Goal: Transaction & Acquisition: Purchase product/service

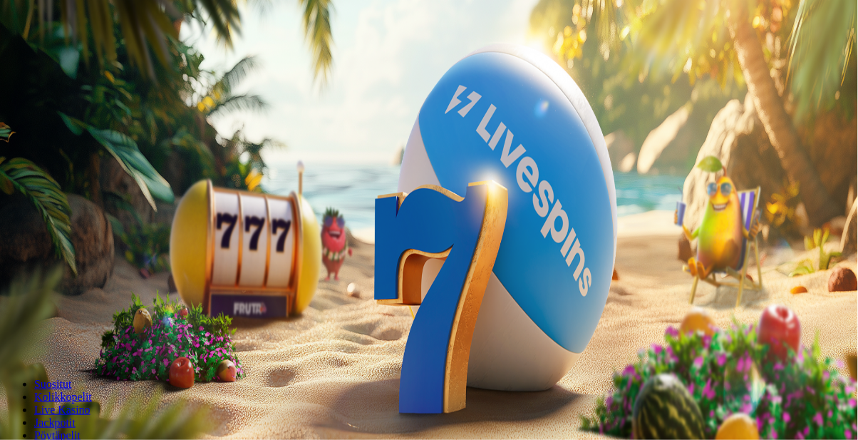
click at [94, 57] on span "Kirjaudu" at bounding box center [98, 51] width 35 height 11
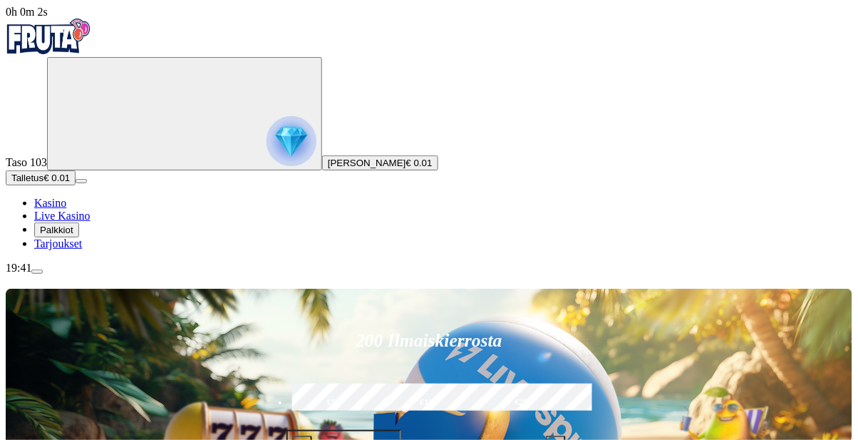
click at [76, 185] on button "Talletus € 0.01" at bounding box center [41, 177] width 70 height 15
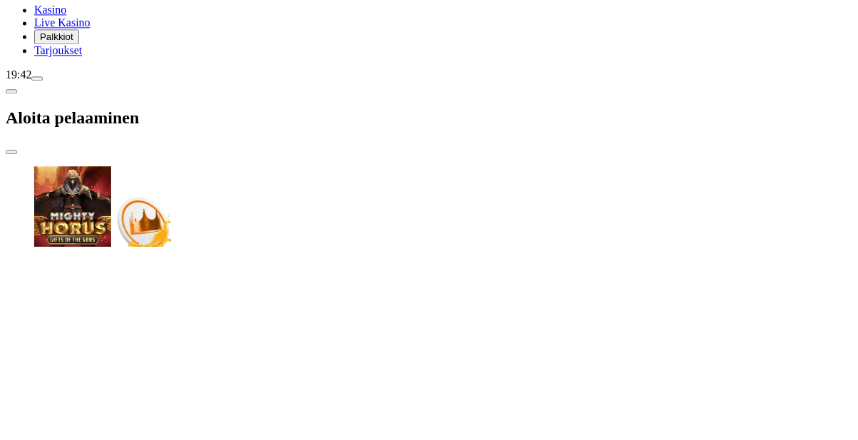
type input "*"
type input "**"
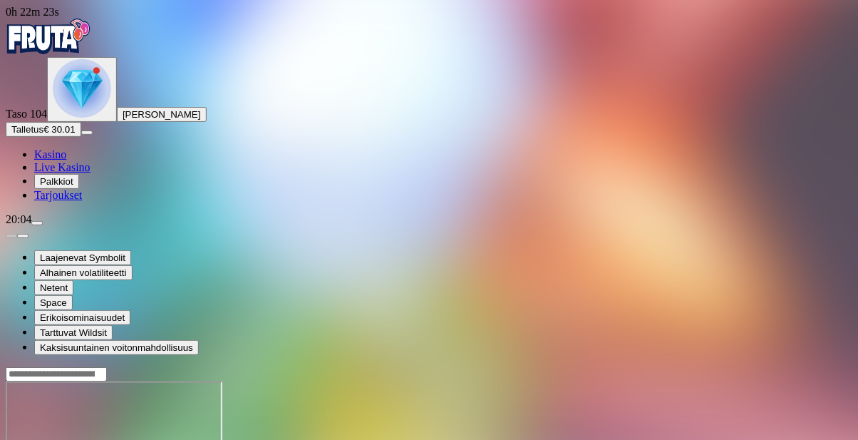
click at [43, 135] on span "Talletus" at bounding box center [27, 129] width 32 height 11
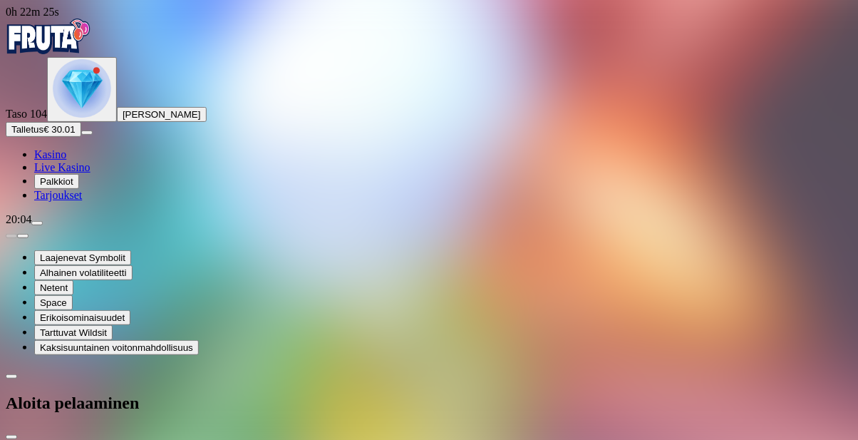
type input "**"
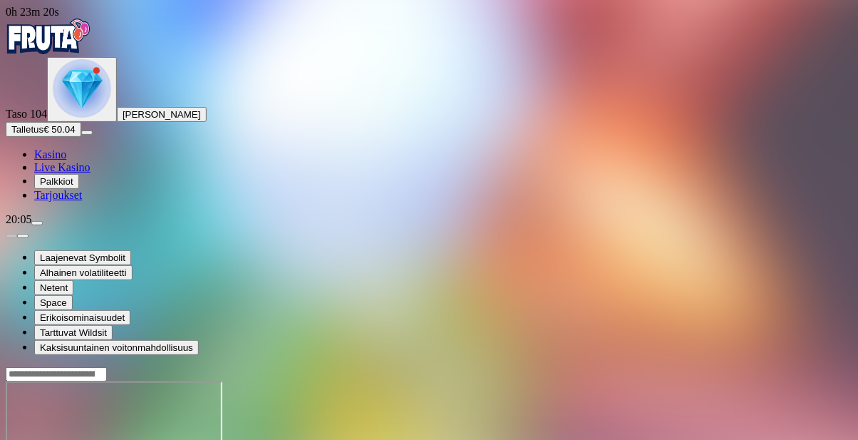
click at [83, 118] on img "Primary" at bounding box center [82, 88] width 58 height 58
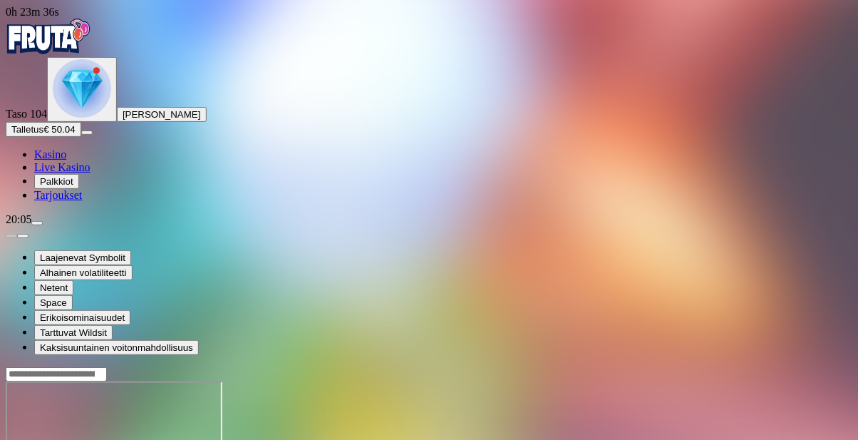
click at [66, 160] on span "Kasino" at bounding box center [50, 154] width 32 height 12
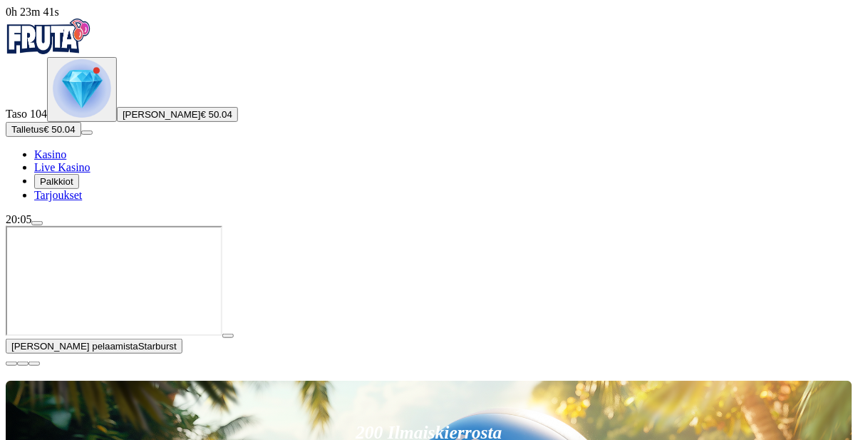
click at [11, 363] on span "close icon" at bounding box center [11, 363] width 0 height 0
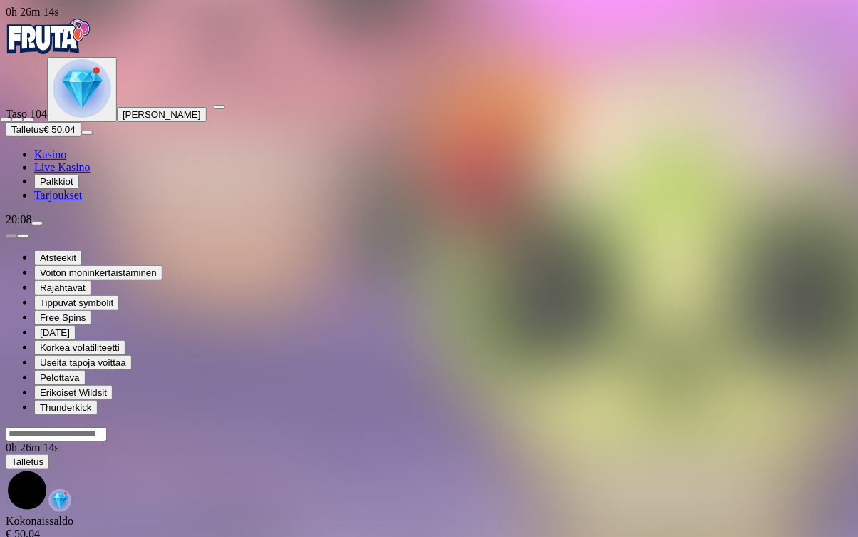
click at [29, 120] on span "fullscreen-exit icon" at bounding box center [29, 120] width 0 height 0
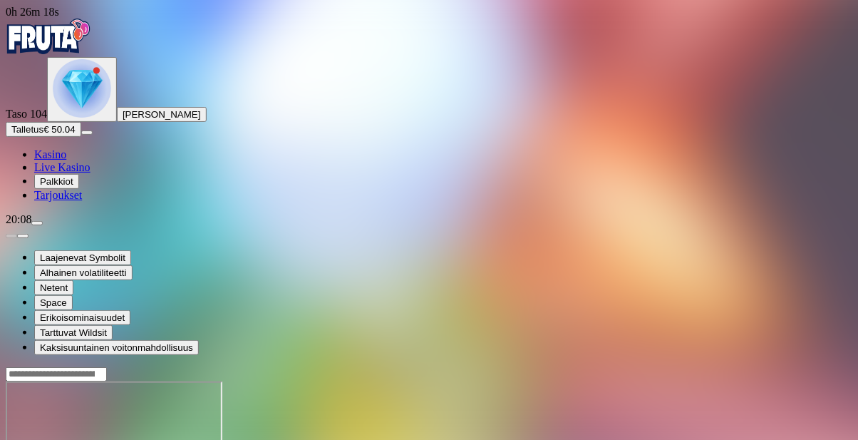
click at [351, 381] on div at bounding box center [429, 437] width 847 height 113
click at [43, 135] on span "Talletus" at bounding box center [27, 129] width 32 height 11
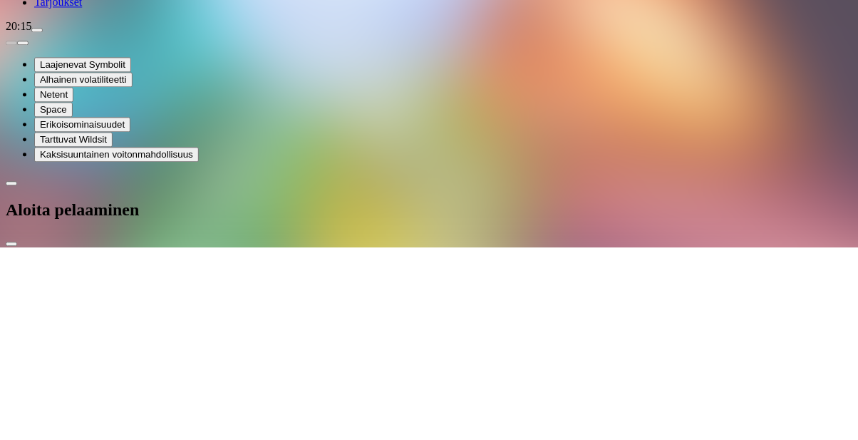
type input "*"
type input "**"
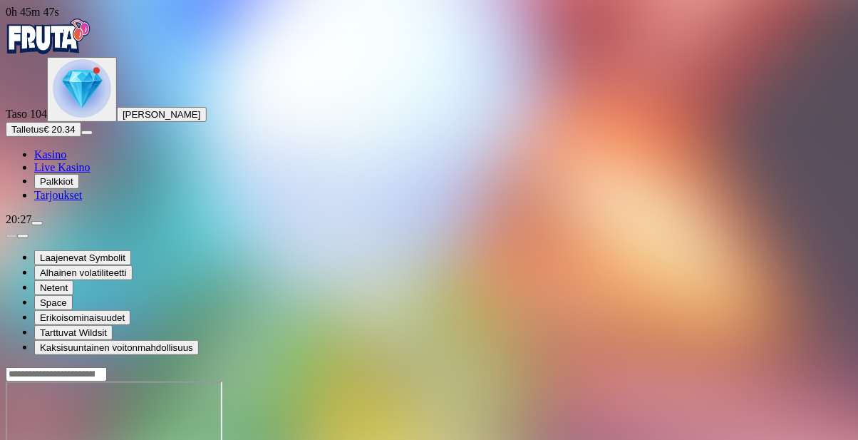
click at [73, 187] on span "Palkkiot" at bounding box center [56, 181] width 33 height 11
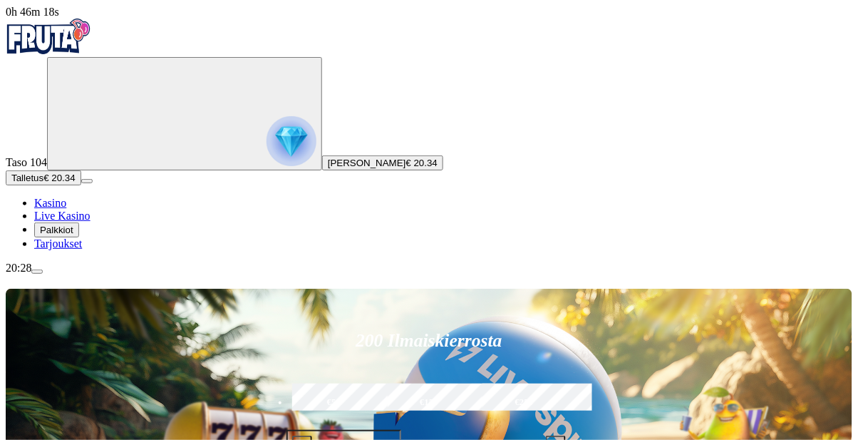
click at [37, 272] on span "menu icon" at bounding box center [37, 272] width 0 height 0
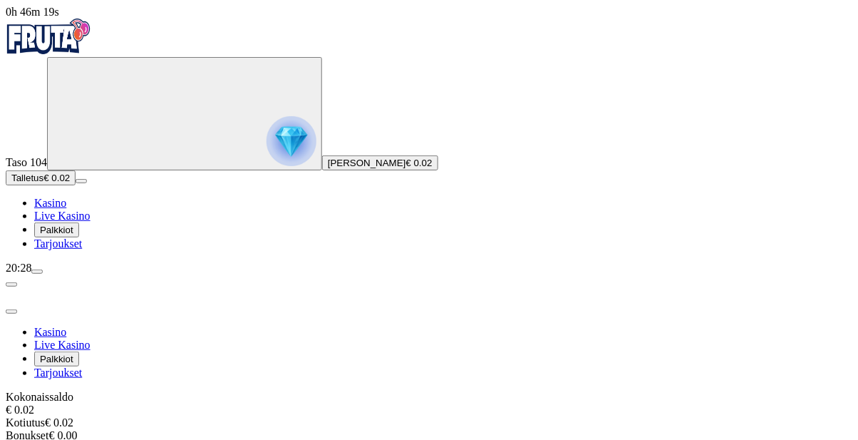
scroll to position [22, 0]
